Goal: Check status: Check status

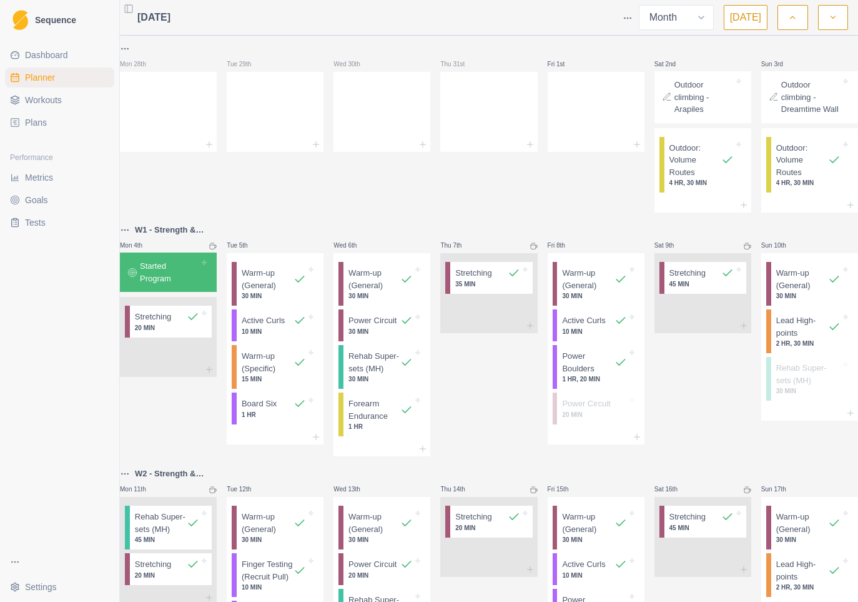
select select "month"
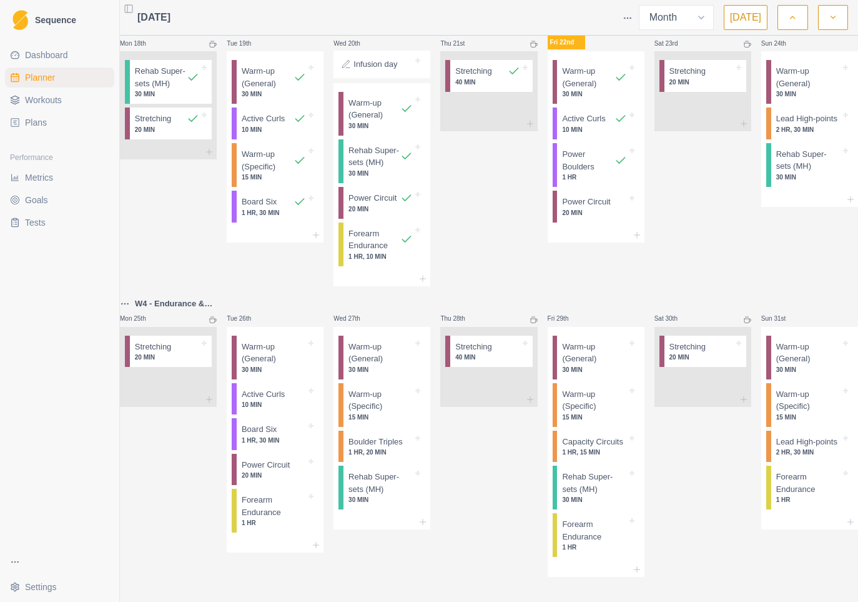
scroll to position [811, 0]
click at [583, 172] on p "Power Boulders" at bounding box center [588, 160] width 52 height 24
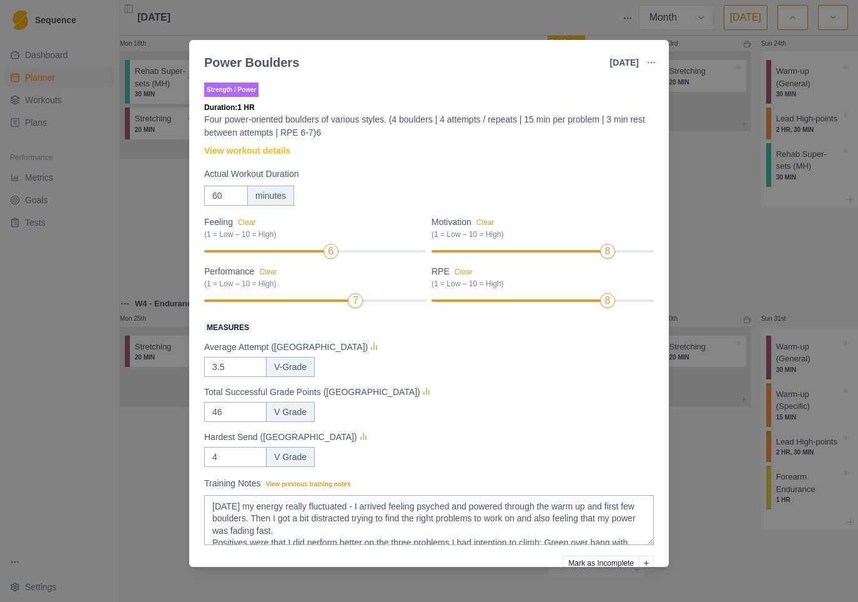
click at [773, 280] on div "Power Boulders [DATE] Link To Goal View Workout Metrics Edit Original Workout R…" at bounding box center [429, 301] width 858 height 602
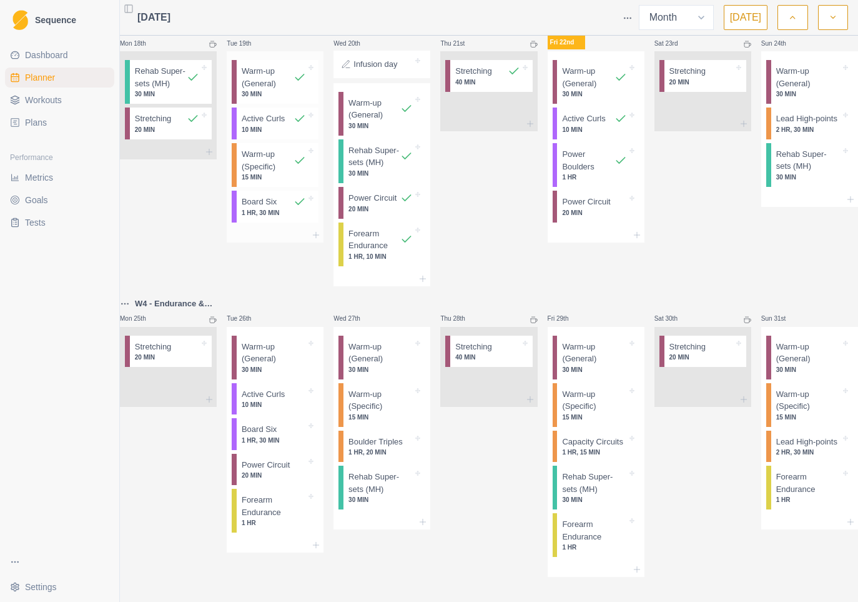
click at [297, 217] on p "1 HR, 30 MIN" at bounding box center [274, 212] width 64 height 9
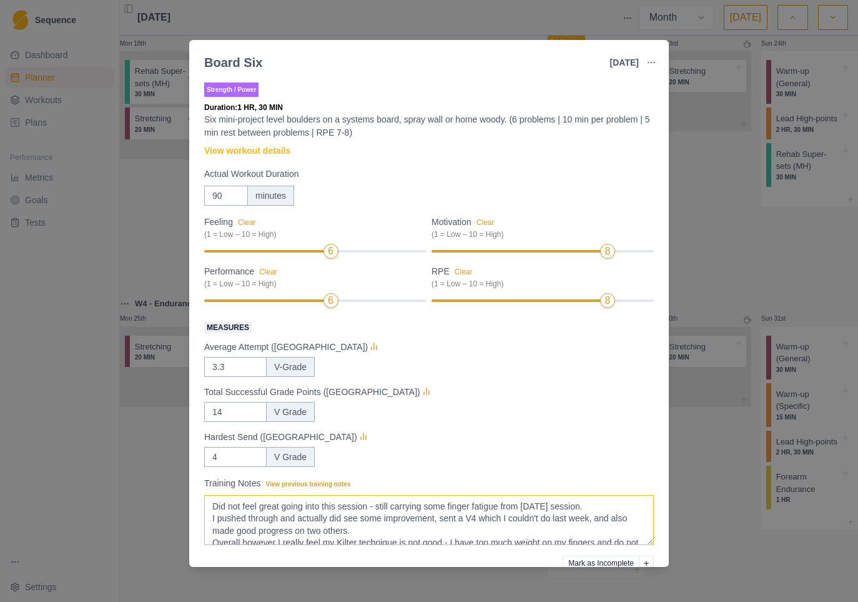
scroll to position [20, 0]
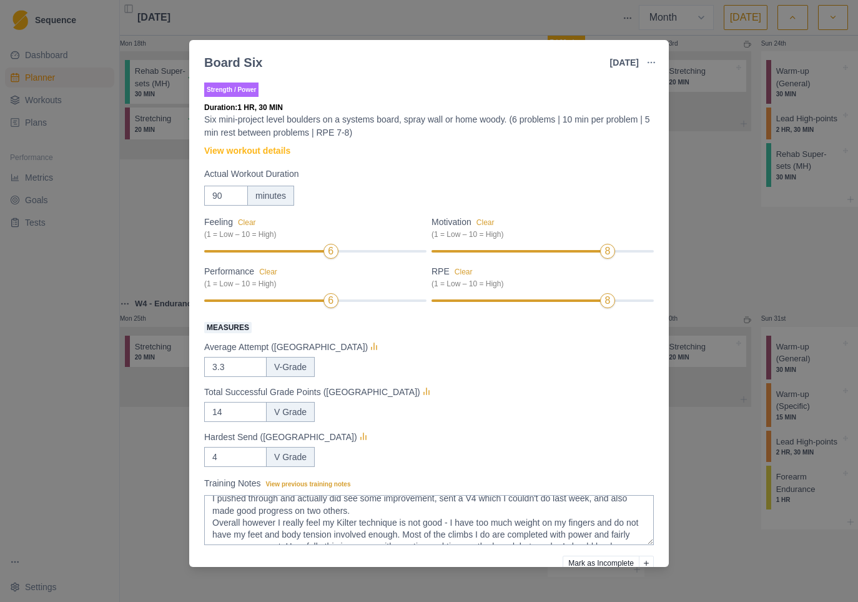
click at [695, 216] on div "Board Six [DATE] Link To Goal View Workout Metrics Edit Original Workout Resche…" at bounding box center [429, 301] width 858 height 602
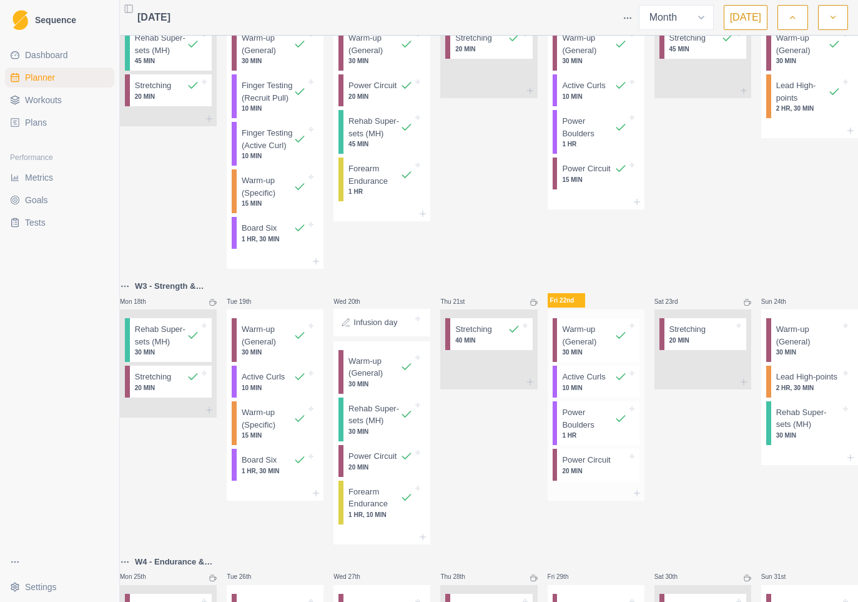
scroll to position [423, 0]
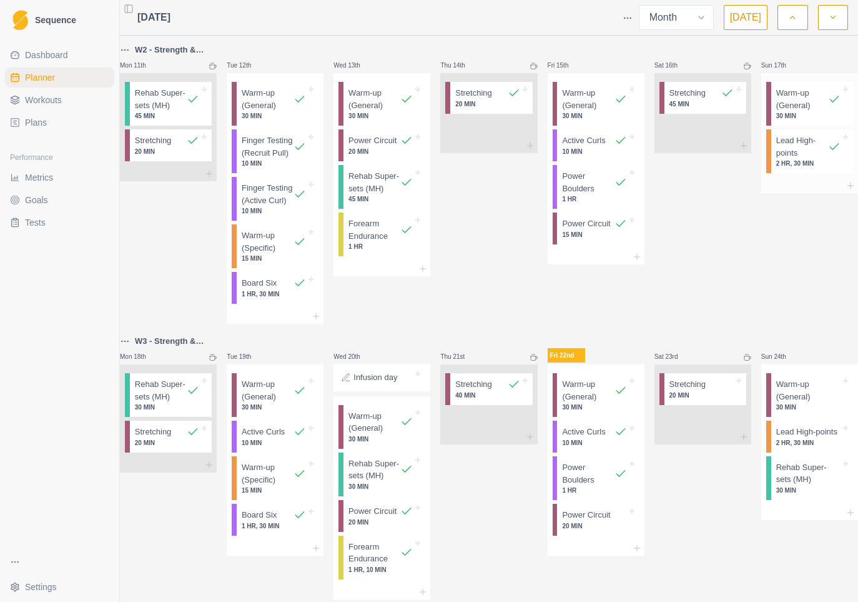
click at [808, 159] on p "Lead High-points" at bounding box center [802, 146] width 52 height 24
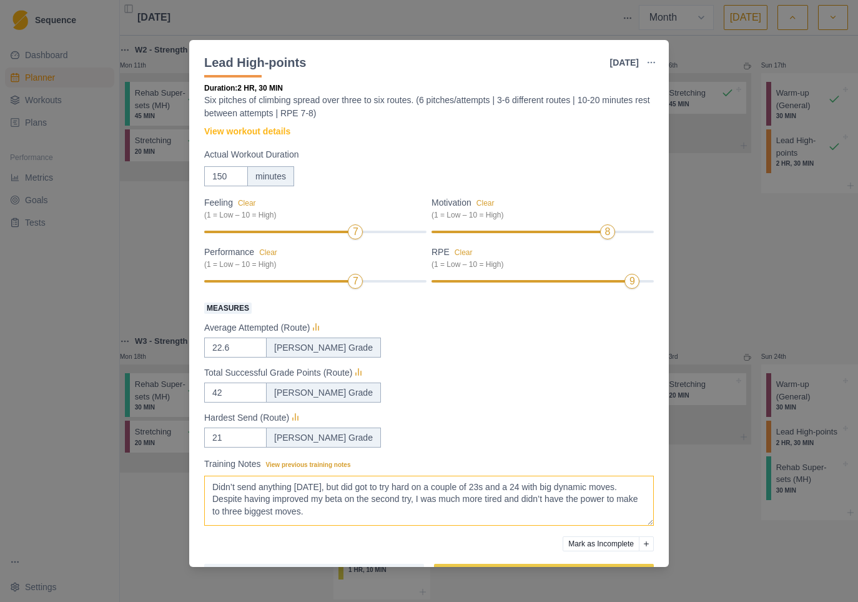
scroll to position [21, 0]
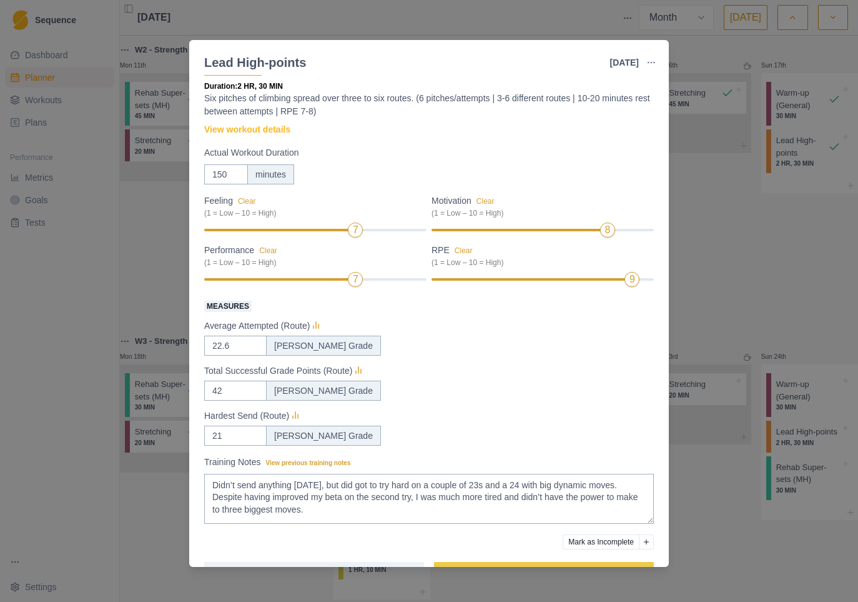
click at [758, 330] on div "Lead High-points [DATE] Link To Goal View Workout Metrics Edit Original Workout…" at bounding box center [429, 301] width 858 height 602
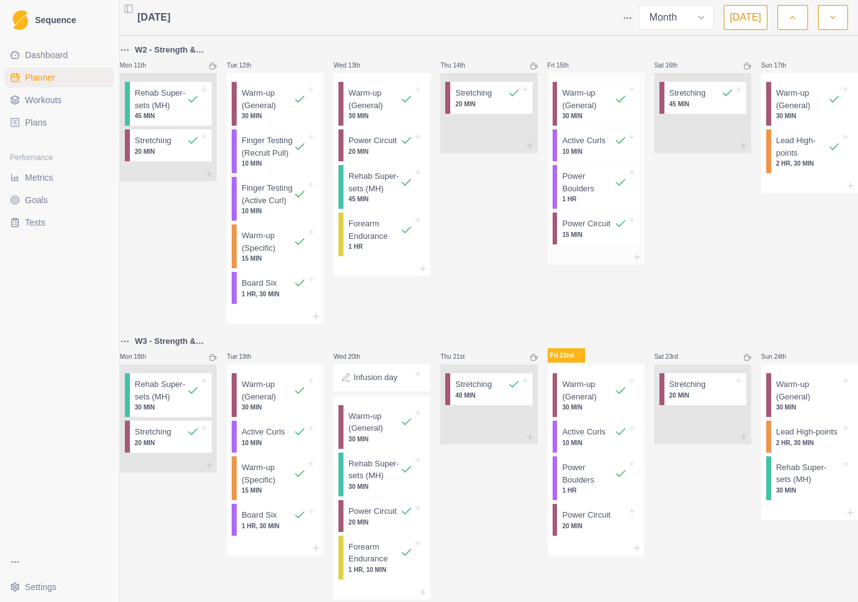
click at [587, 230] on p "Power Circuit" at bounding box center [586, 223] width 48 height 12
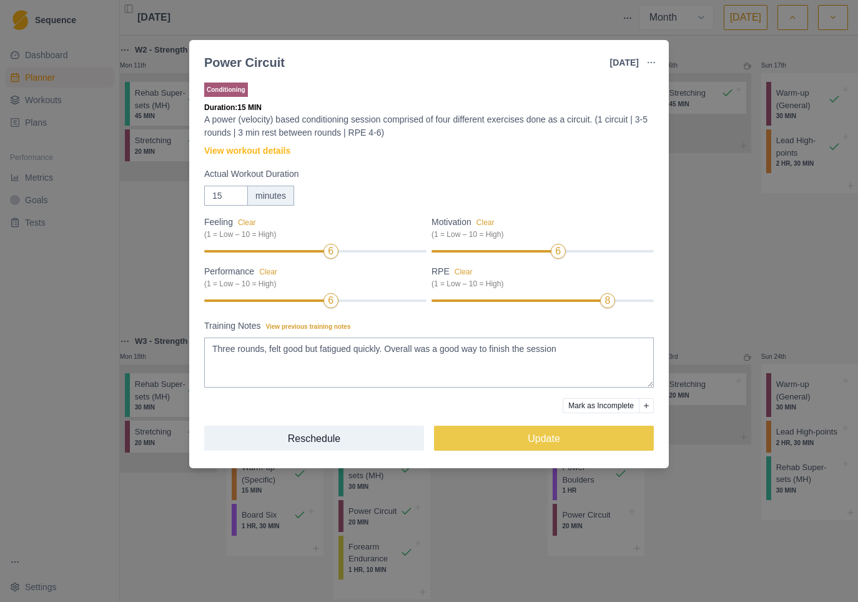
click at [706, 324] on div "Power Circuit [DATE] Link To Goal View Workout Metrics Edit Original Workout Re…" at bounding box center [429, 301] width 858 height 602
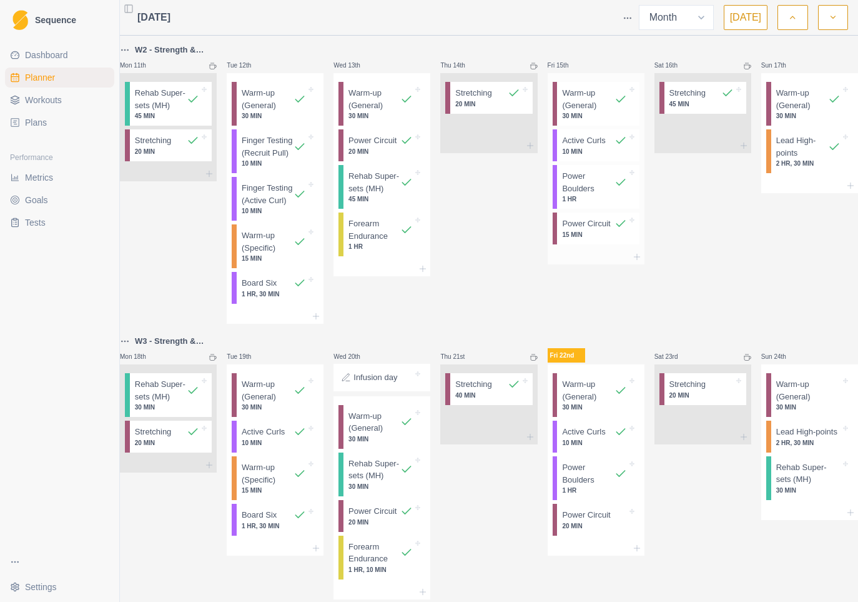
click at [594, 204] on p "1 HR" at bounding box center [594, 198] width 64 height 9
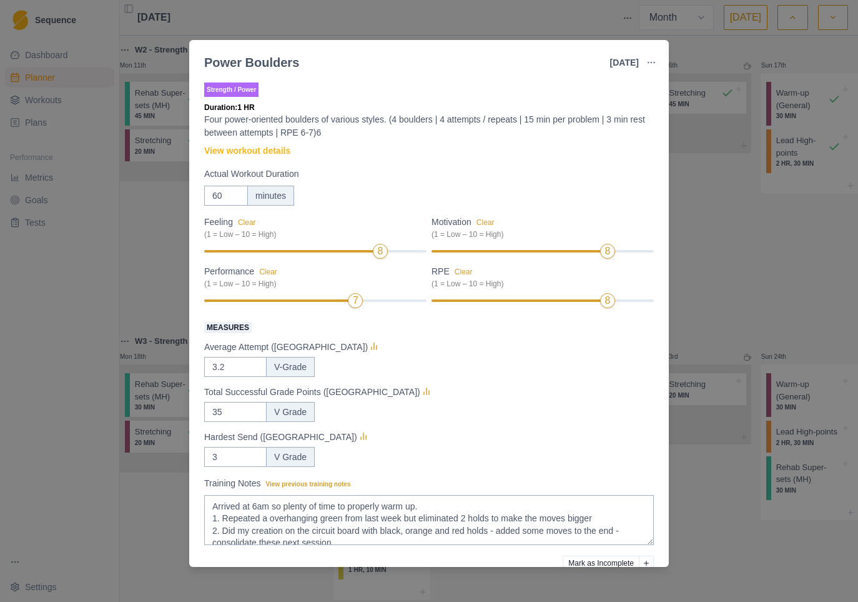
scroll to position [46, 0]
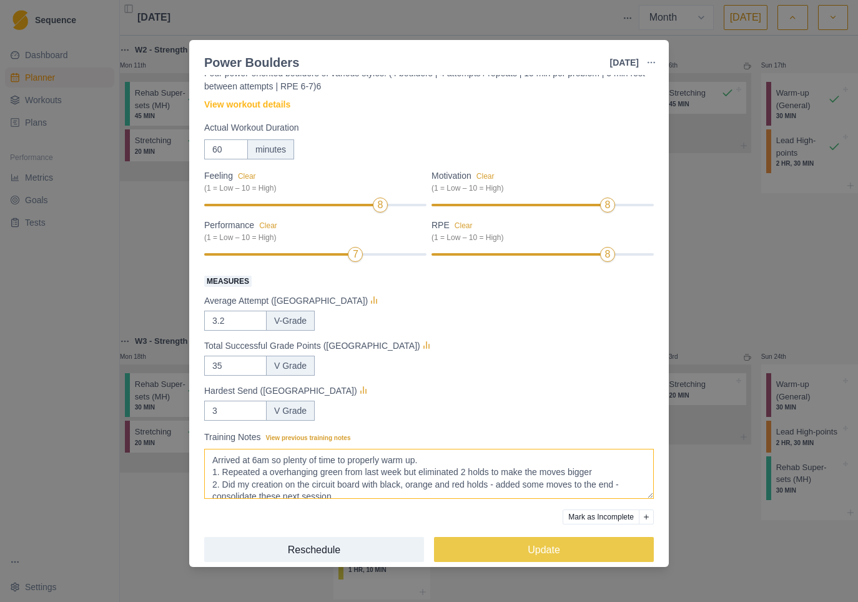
drag, startPoint x: 339, startPoint y: 480, endPoint x: 345, endPoint y: 479, distance: 6.3
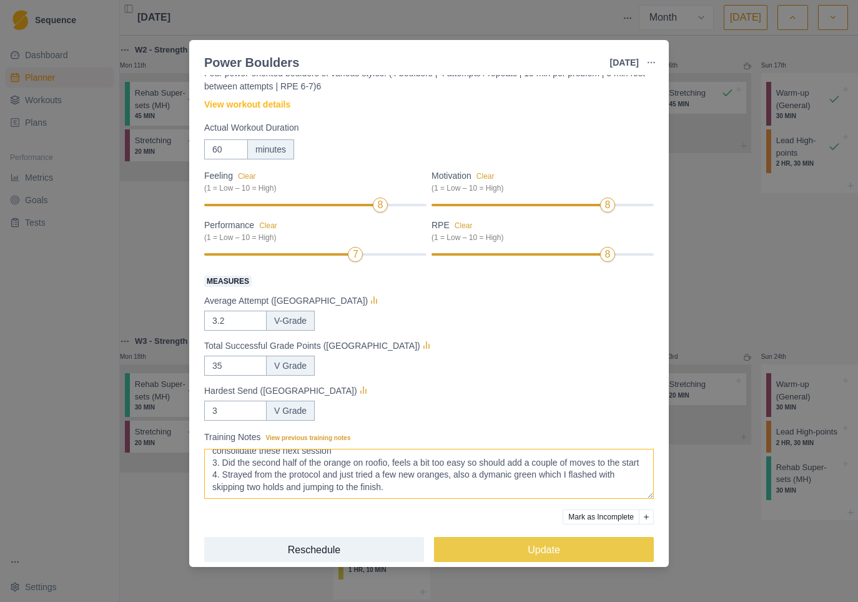
scroll to position [57, 0]
click at [769, 384] on div "Power Boulders [DATE] Link To Goal View Workout Metrics Edit Original Workout R…" at bounding box center [429, 301] width 858 height 602
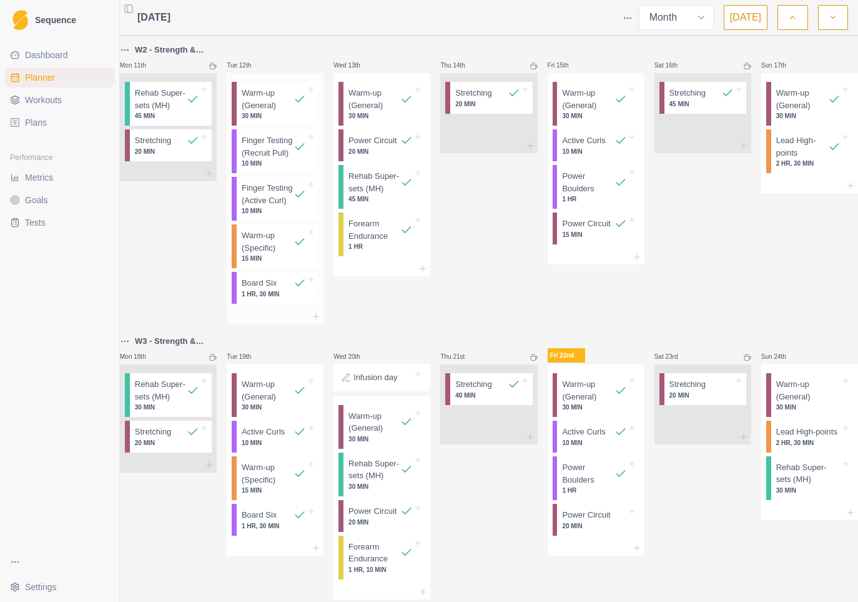
click at [267, 299] on p "1 HR, 30 MIN" at bounding box center [274, 293] width 64 height 9
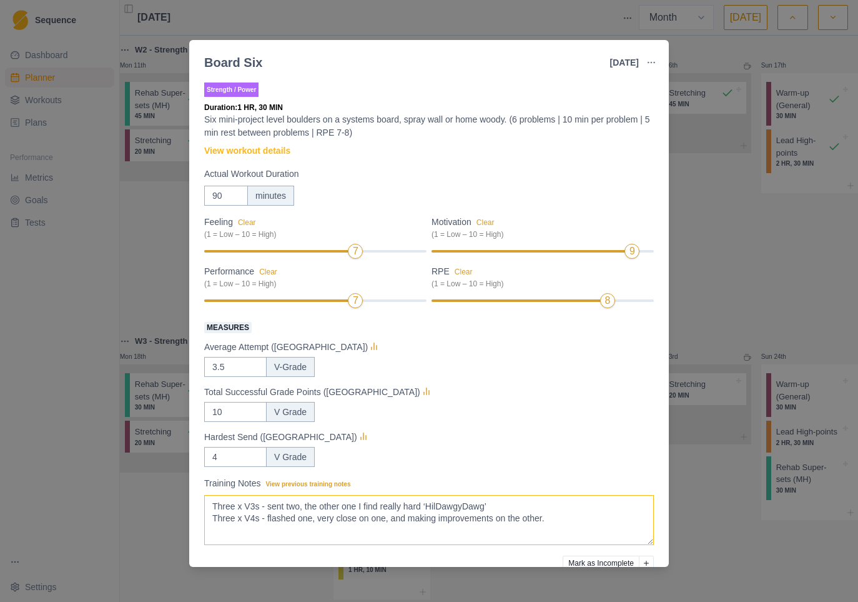
scroll to position [43, 0]
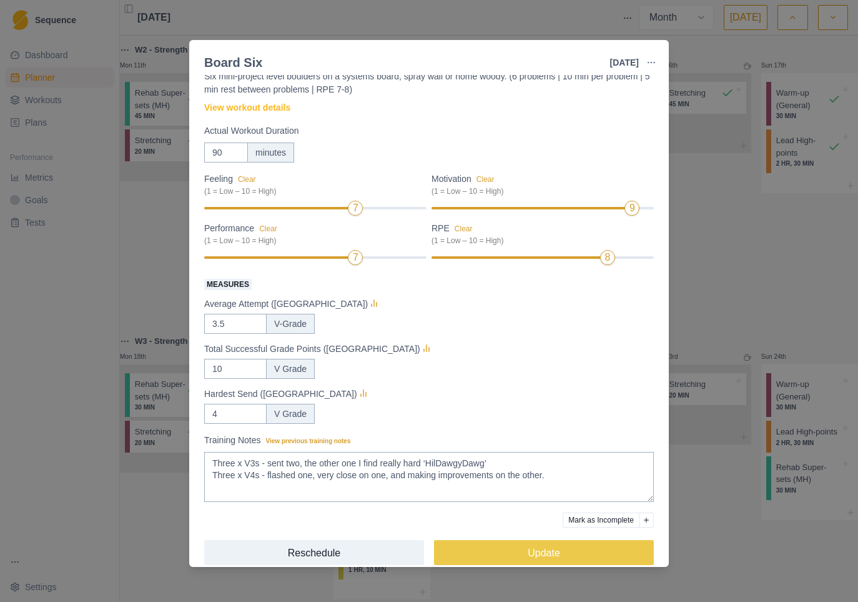
drag, startPoint x: 750, startPoint y: 344, endPoint x: 727, endPoint y: 296, distance: 52.5
click at [750, 344] on div "Board Six [DATE] Link To Goal View Workout Metrics Edit Original Workout Resche…" at bounding box center [429, 301] width 858 height 602
